Goal: Transaction & Acquisition: Purchase product/service

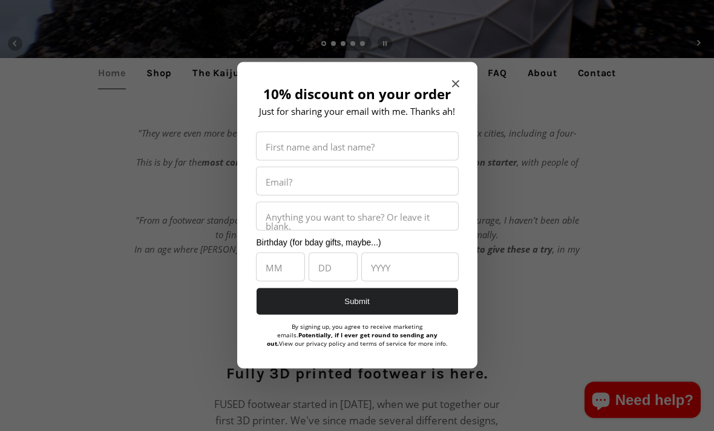
scroll to position [342, 0]
click at [458, 88] on icon "Close modal" at bounding box center [454, 83] width 7 height 7
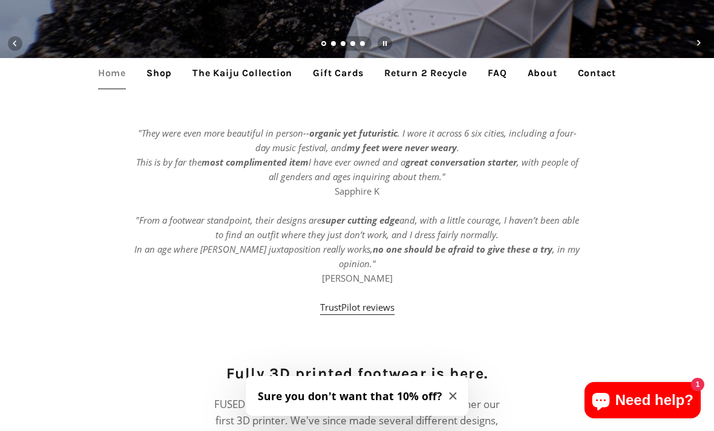
click at [164, 77] on link "Shop" at bounding box center [159, 73] width 44 height 30
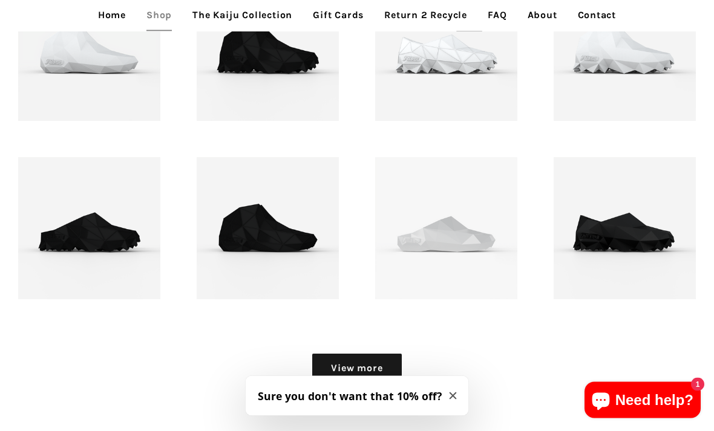
scroll to position [1231, 0]
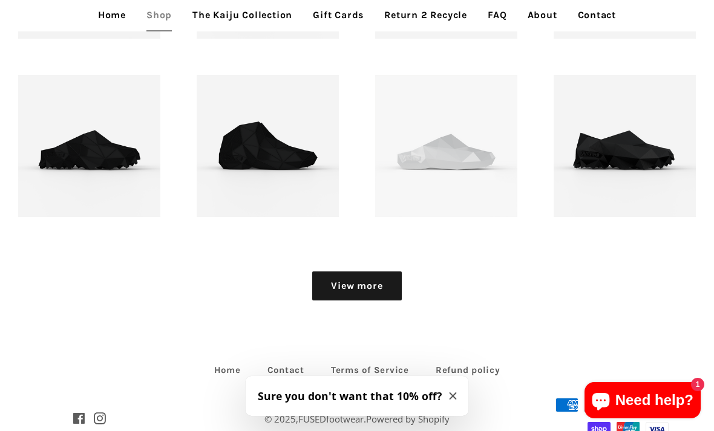
click at [394, 282] on link "View more" at bounding box center [356, 286] width 89 height 29
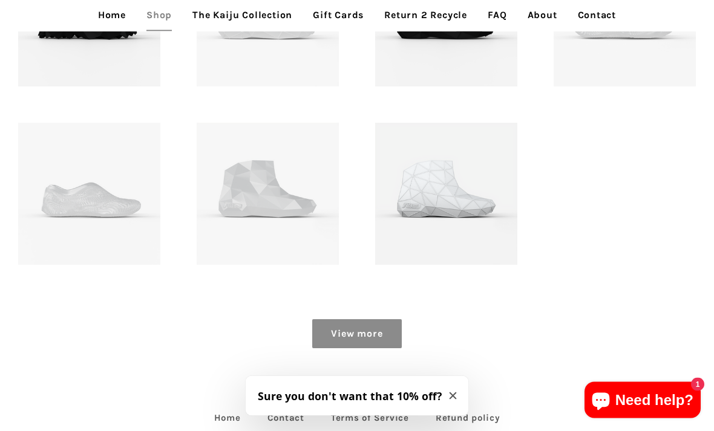
scroll to position [1540, 0]
click at [393, 336] on link "View more" at bounding box center [356, 333] width 89 height 29
click at [384, 336] on link "View more" at bounding box center [356, 333] width 89 height 29
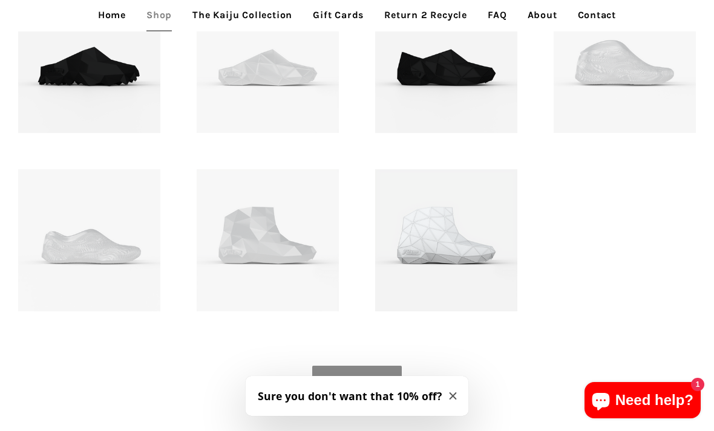
scroll to position [1500, 0]
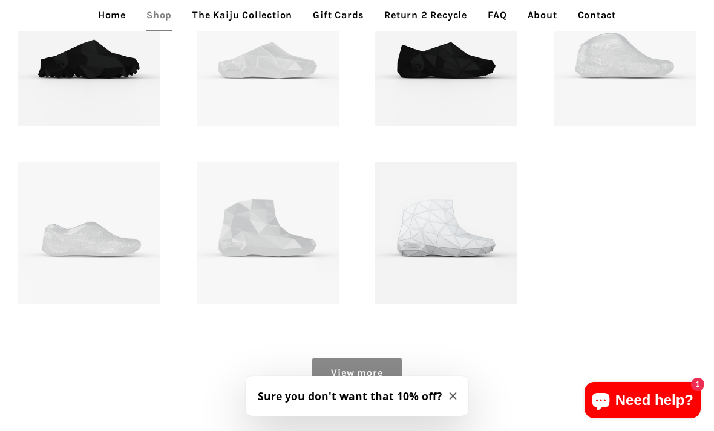
click at [116, 246] on p "FUSED Eirean Low - Translucent" at bounding box center [89, 228] width 100 height 58
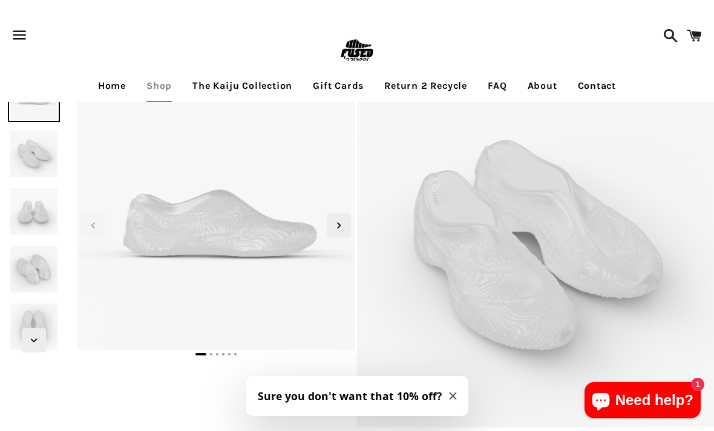
click at [341, 234] on span "Next slide" at bounding box center [339, 226] width 24 height 24
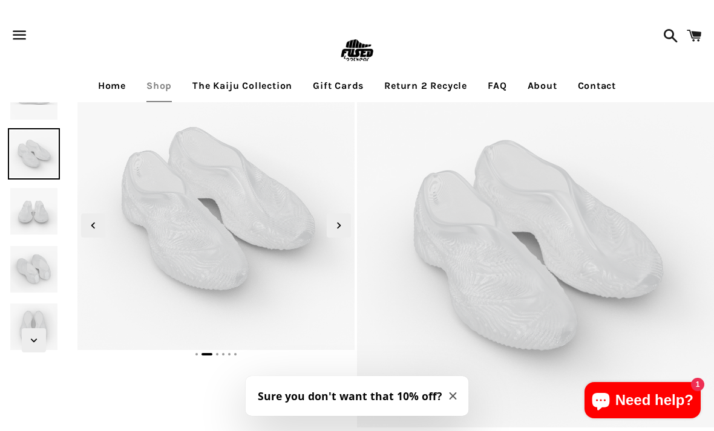
click at [348, 226] on span "Next slide" at bounding box center [339, 226] width 24 height 24
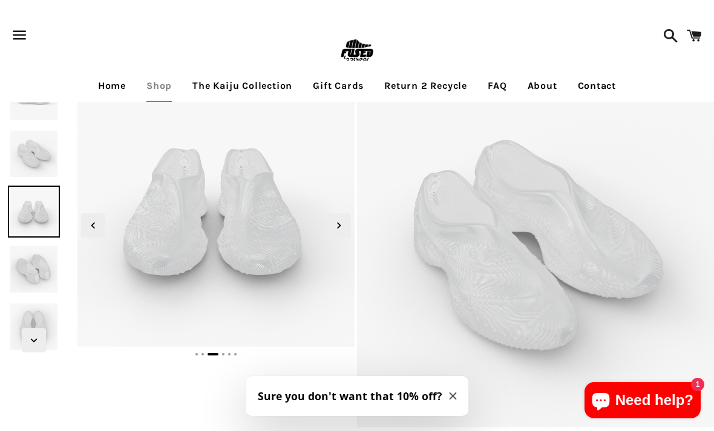
click at [345, 229] on icon "Next slide" at bounding box center [338, 225] width 13 height 13
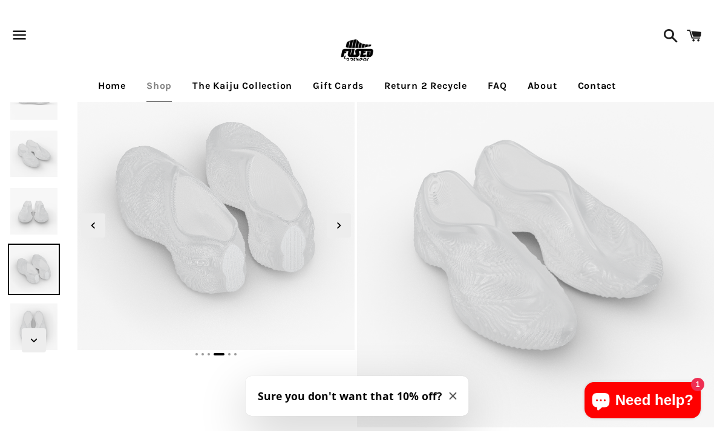
click at [347, 232] on span "Next slide" at bounding box center [339, 226] width 24 height 24
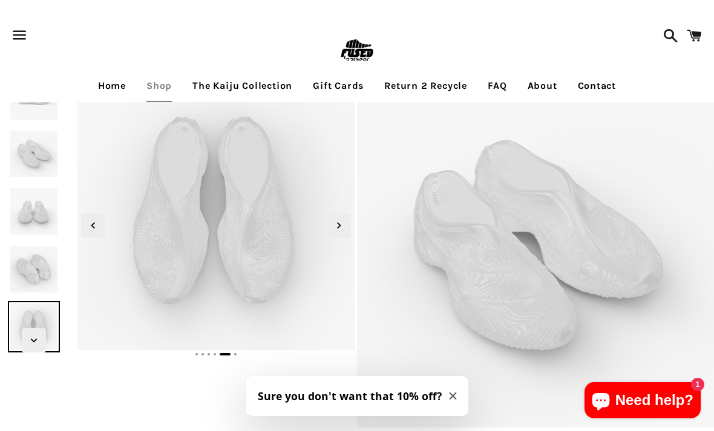
click at [345, 228] on span "Next slide" at bounding box center [339, 226] width 24 height 24
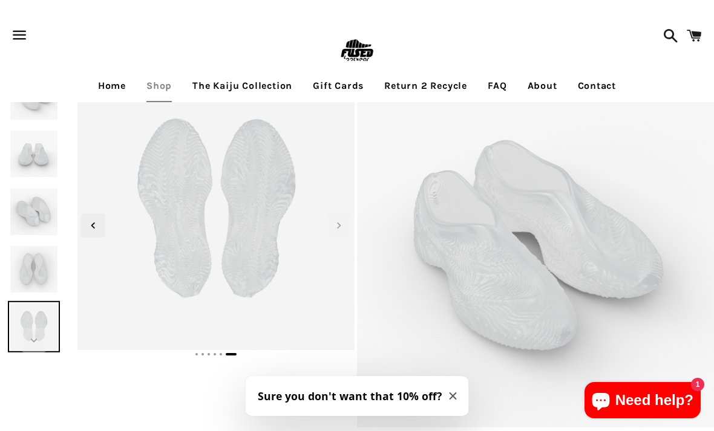
click at [344, 232] on icon "Next slide" at bounding box center [338, 225] width 13 height 13
click at [341, 231] on icon "Next slide" at bounding box center [338, 225] width 13 height 13
click at [344, 228] on icon "Next slide" at bounding box center [338, 225] width 13 height 13
